Goal: Task Accomplishment & Management: Use online tool/utility

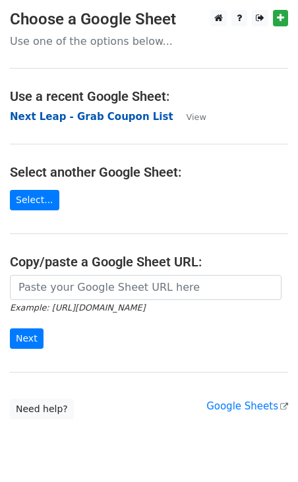
click at [96, 117] on strong "Next Leap - Grab Coupon List" at bounding box center [92, 117] width 164 height 12
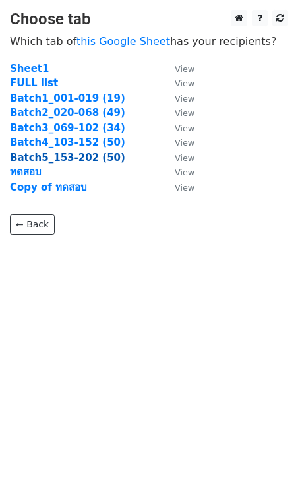
click at [87, 161] on strong "Batch5_153-202 (50)" at bounding box center [67, 158] width 115 height 12
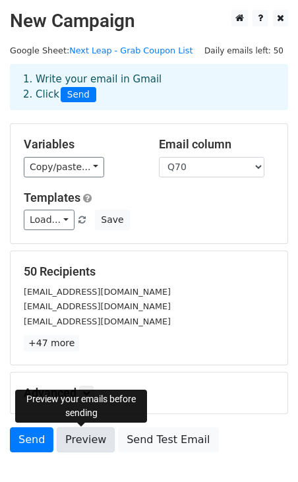
click at [94, 444] on link "Preview" at bounding box center [86, 439] width 58 height 25
click at [79, 438] on link "Preview" at bounding box center [86, 439] width 58 height 25
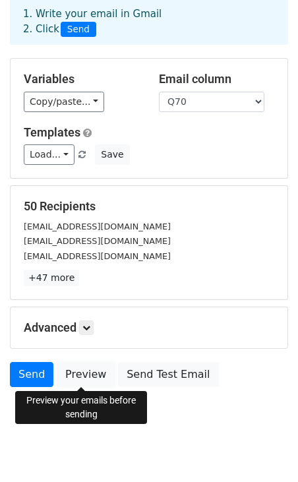
scroll to position [66, 0]
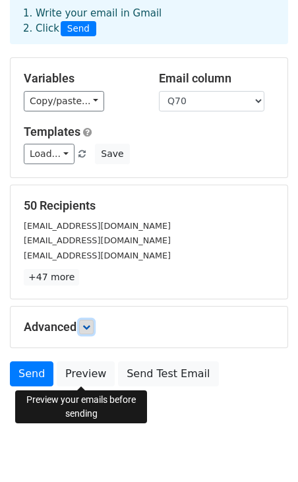
click at [85, 327] on icon at bounding box center [86, 327] width 8 height 8
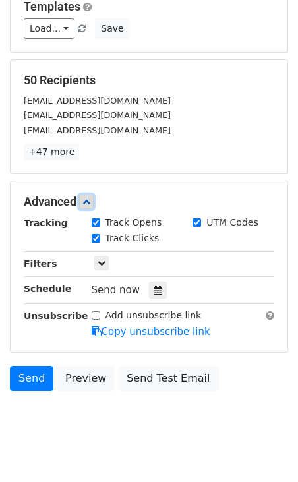
scroll to position [197, 0]
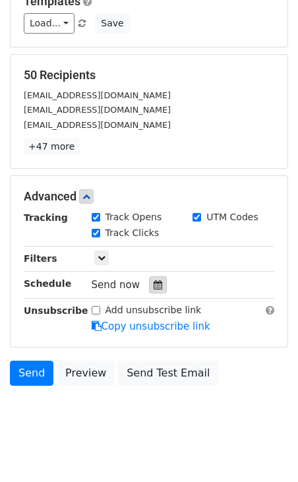
click at [154, 288] on icon at bounding box center [158, 284] width 9 height 9
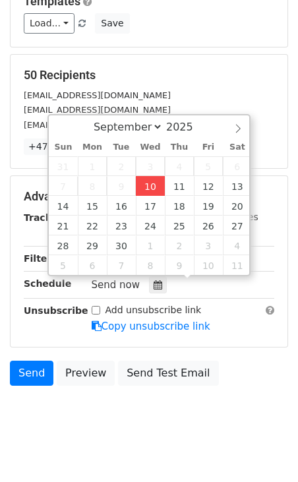
type input "[DATE] 12:00"
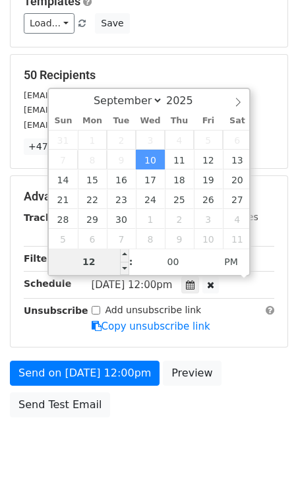
type input "8"
type input "[DATE] 08:00"
type input "08"
click at [230, 252] on span "PM" at bounding box center [231, 262] width 36 height 26
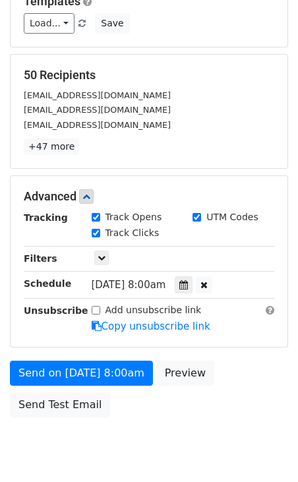
click at [228, 346] on div "Advanced Tracking Track Opens UTM Codes Track Clicks Filters Only include sprea…" at bounding box center [149, 261] width 278 height 172
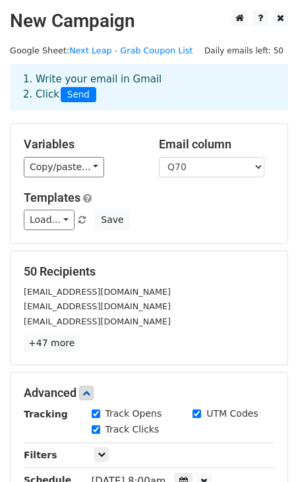
scroll to position [243, 0]
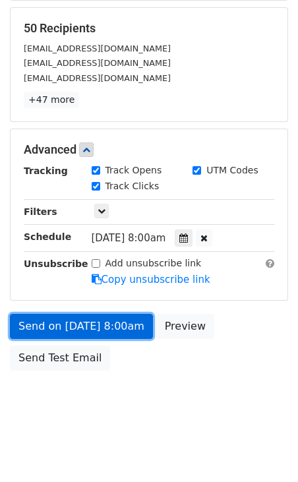
click at [107, 332] on link "Send on [DATE] 8:00am" at bounding box center [81, 326] width 143 height 25
